Goal: Complete application form

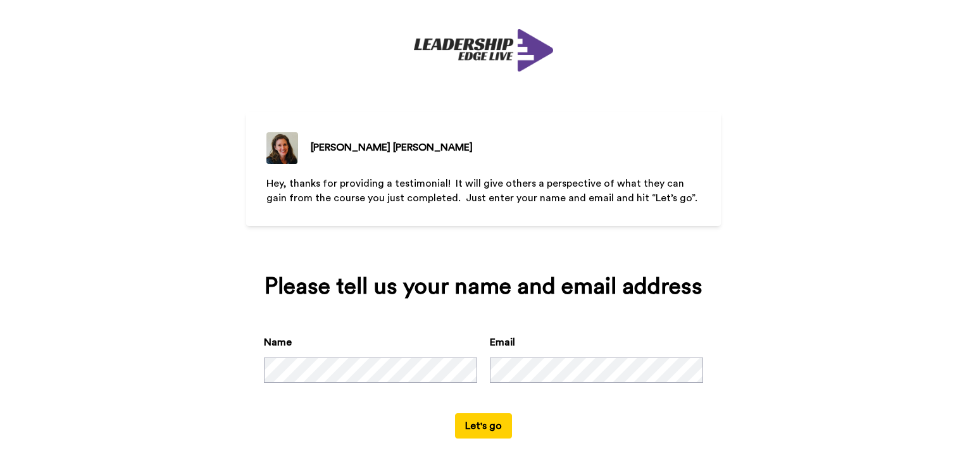
scroll to position [18, 0]
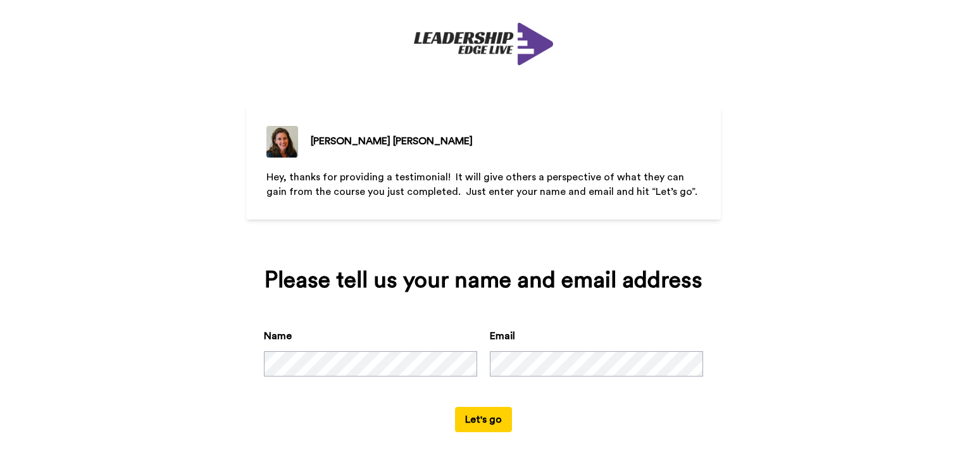
click at [291, 351] on div "Name" at bounding box center [370, 353] width 213 height 48
click at [496, 420] on button "Let's go" at bounding box center [483, 419] width 57 height 25
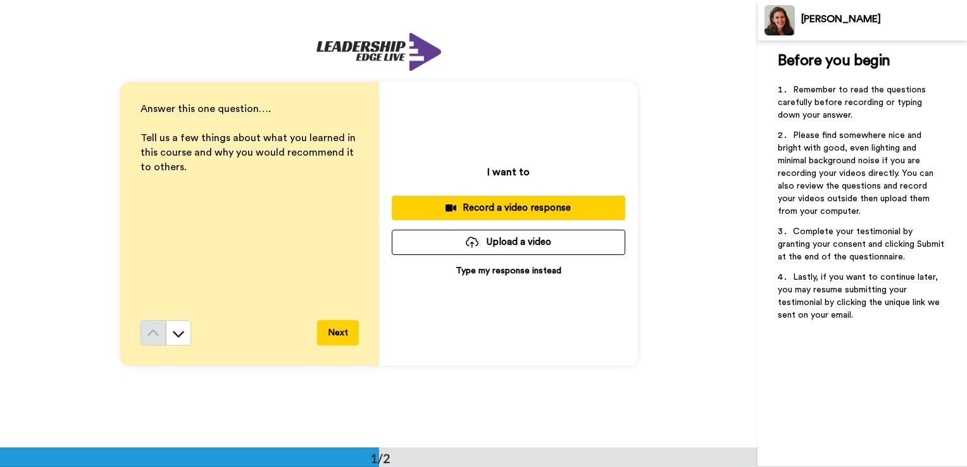
click at [329, 341] on button "Next" at bounding box center [338, 332] width 42 height 25
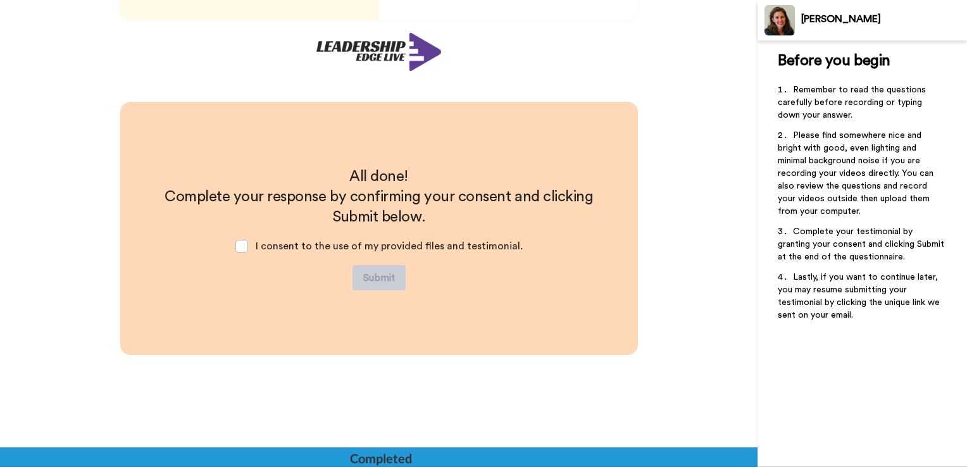
scroll to position [351, 0]
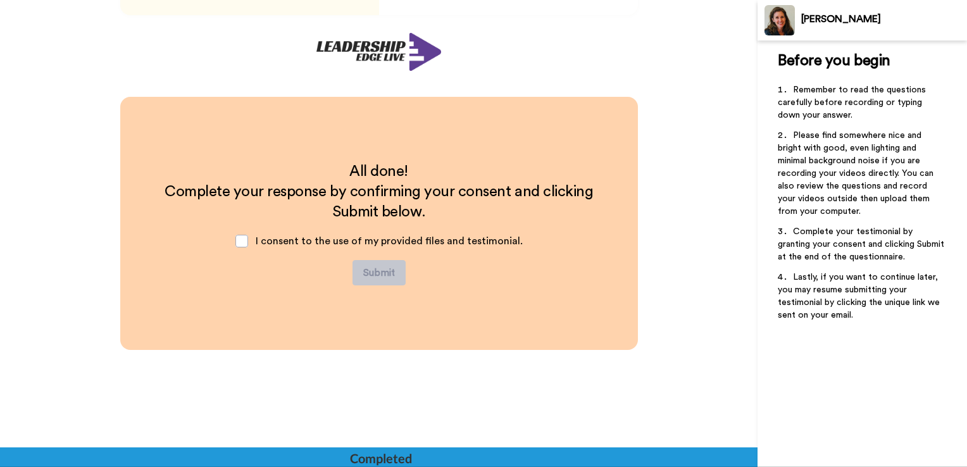
click at [299, 236] on span "I consent to the use of my provided files and testimonial." at bounding box center [389, 241] width 267 height 10
click at [284, 244] on span "I consent to the use of my provided files and testimonial." at bounding box center [389, 241] width 267 height 10
click at [249, 247] on div "I consent to the use of my provided files and testimonial." at bounding box center [379, 241] width 308 height 38
click at [248, 247] on span at bounding box center [242, 241] width 13 height 13
drag, startPoint x: 367, startPoint y: 310, endPoint x: 356, endPoint y: 305, distance: 11.9
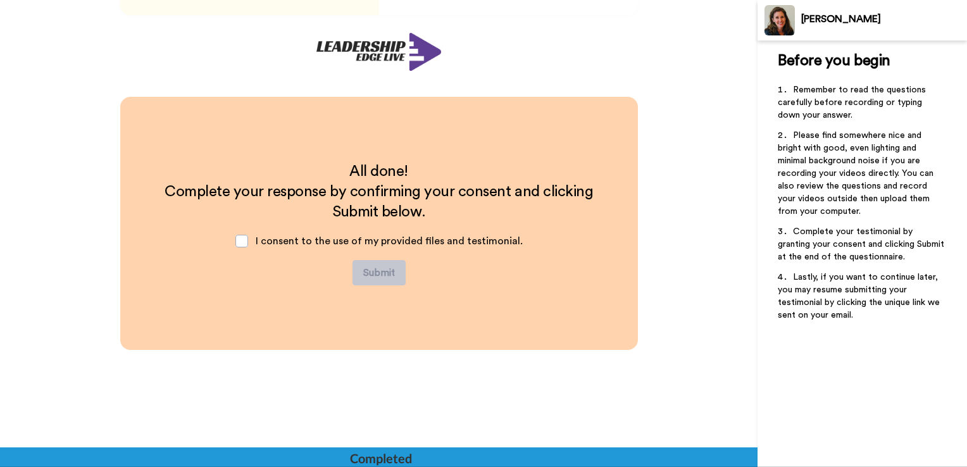
click at [367, 310] on div "All done! Complete your response by confirming your consent and clicking Submit…" at bounding box center [379, 223] width 518 height 253
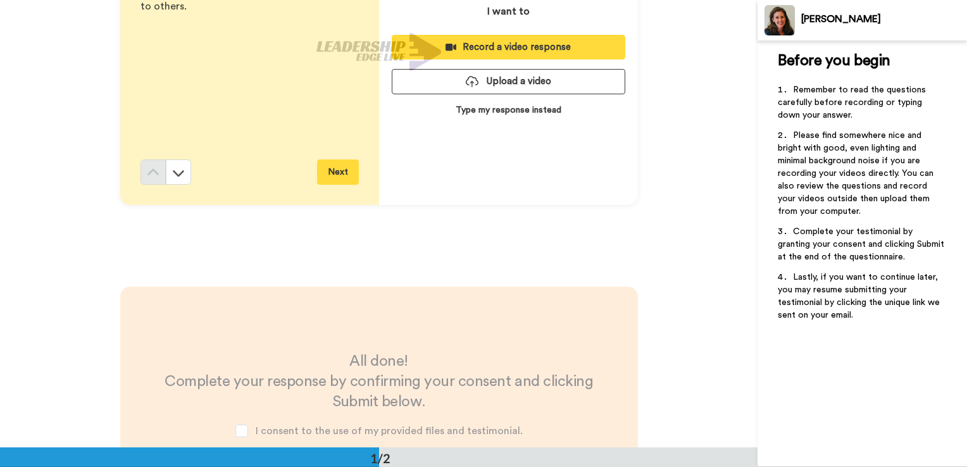
scroll to position [0, 0]
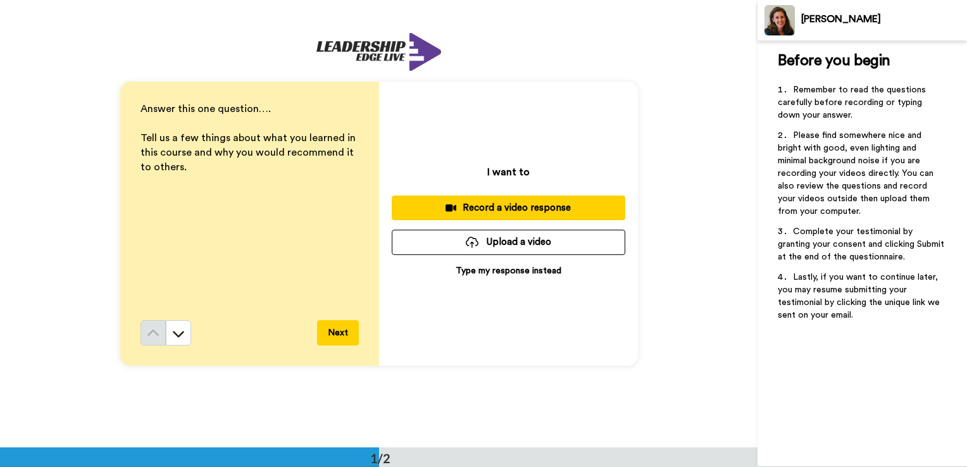
click at [529, 276] on p "Type my response instead" at bounding box center [509, 271] width 106 height 13
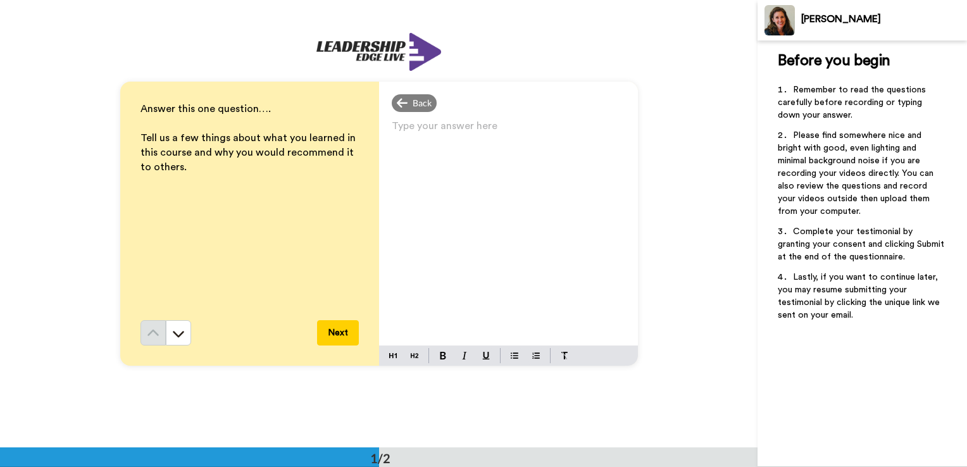
click at [488, 195] on div "Type your answer here ﻿" at bounding box center [508, 231] width 259 height 229
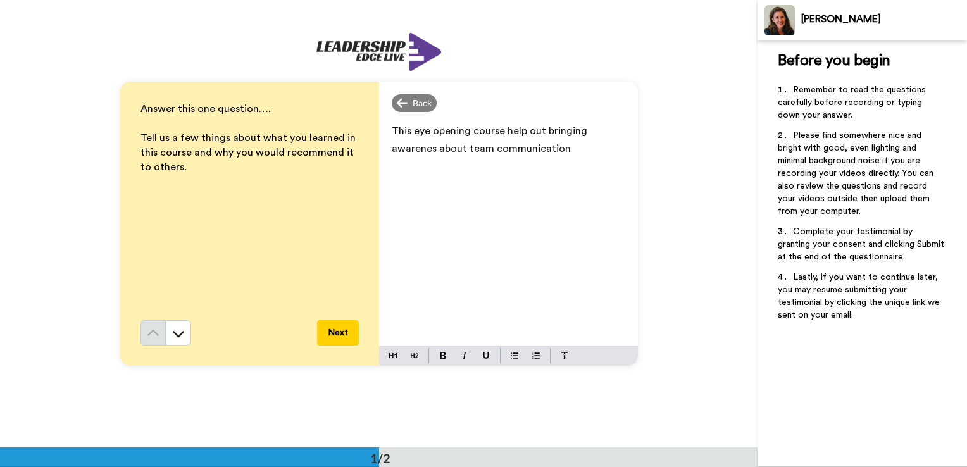
scroll to position [317, 0]
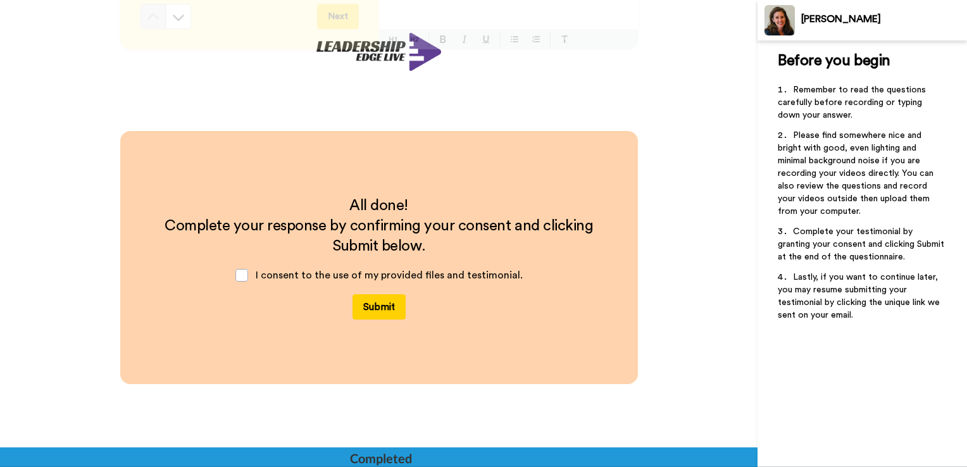
click at [390, 308] on button "Submit" at bounding box center [379, 306] width 53 height 25
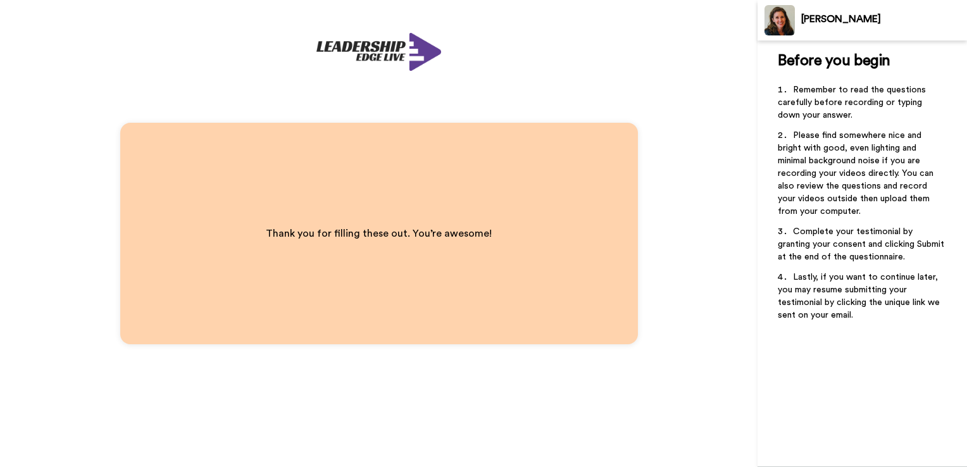
click at [388, 310] on div "Thank you for filling these out. You’re awesome!" at bounding box center [379, 234] width 518 height 222
